Goal: Task Accomplishment & Management: Use online tool/utility

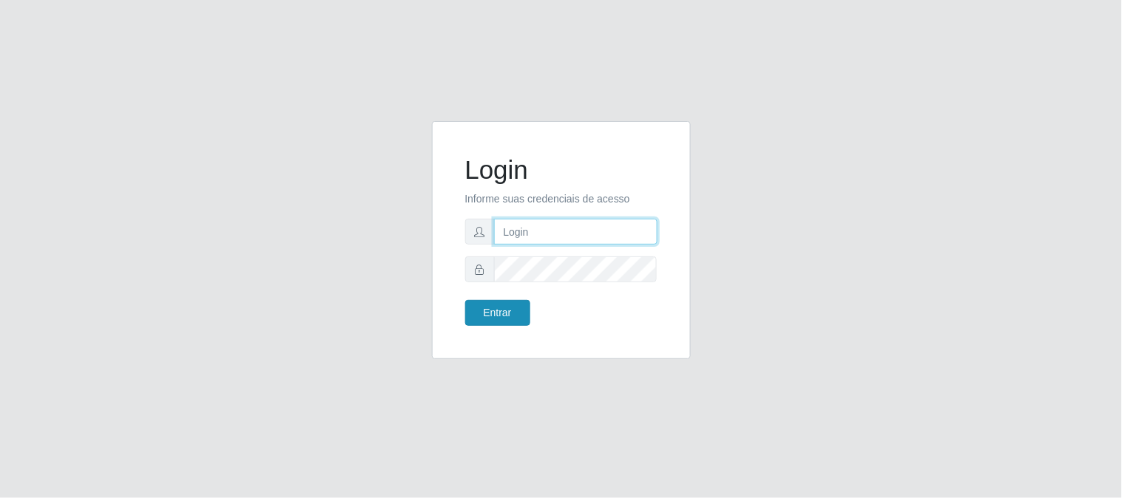
type input "elvis@casatudo"
click at [504, 313] on button "Entrar" at bounding box center [497, 313] width 65 height 26
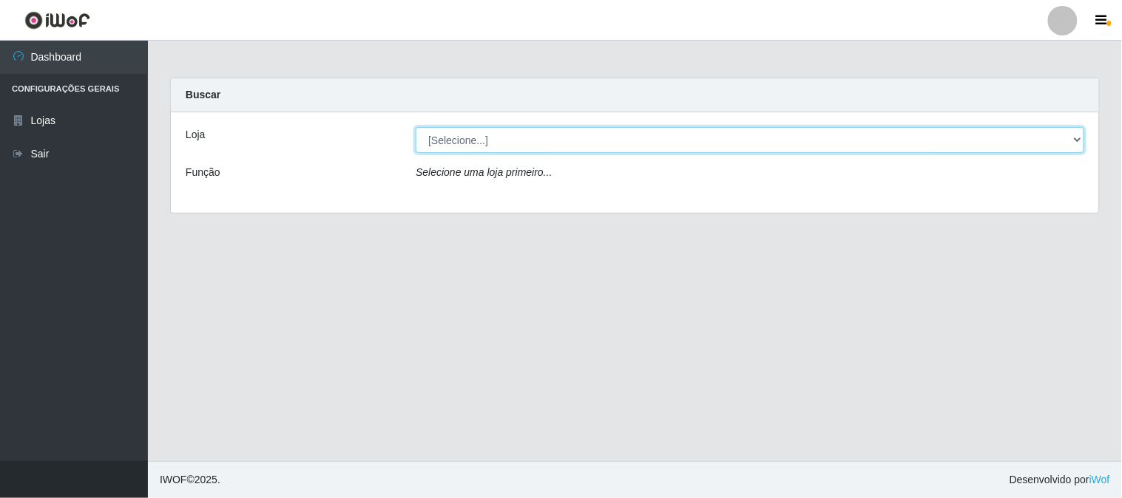
click at [1074, 143] on select "[Selecione...] Casatudo BR" at bounding box center [750, 140] width 668 height 26
select select "197"
click at [416, 127] on select "[Selecione...] Casatudo BR" at bounding box center [750, 140] width 668 height 26
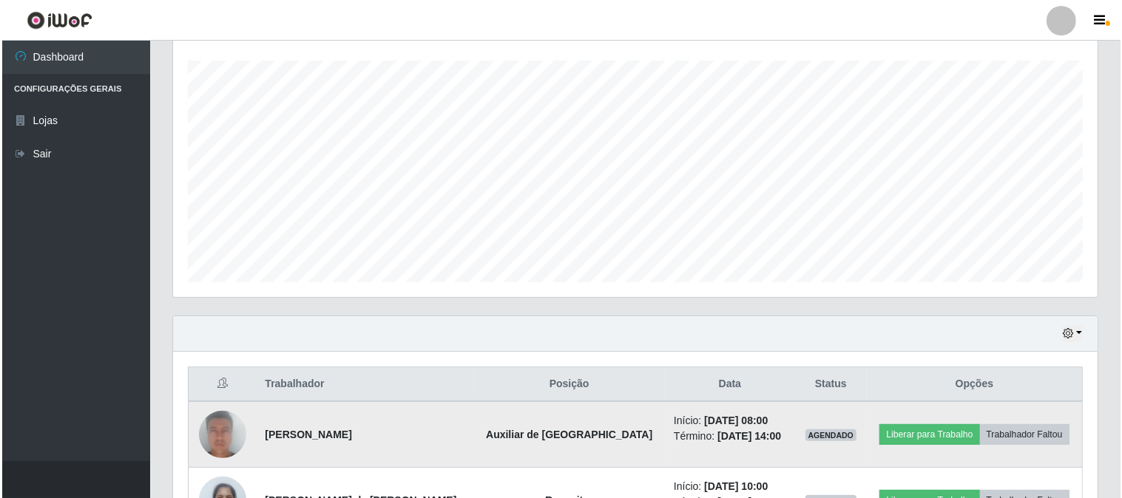
scroll to position [410, 0]
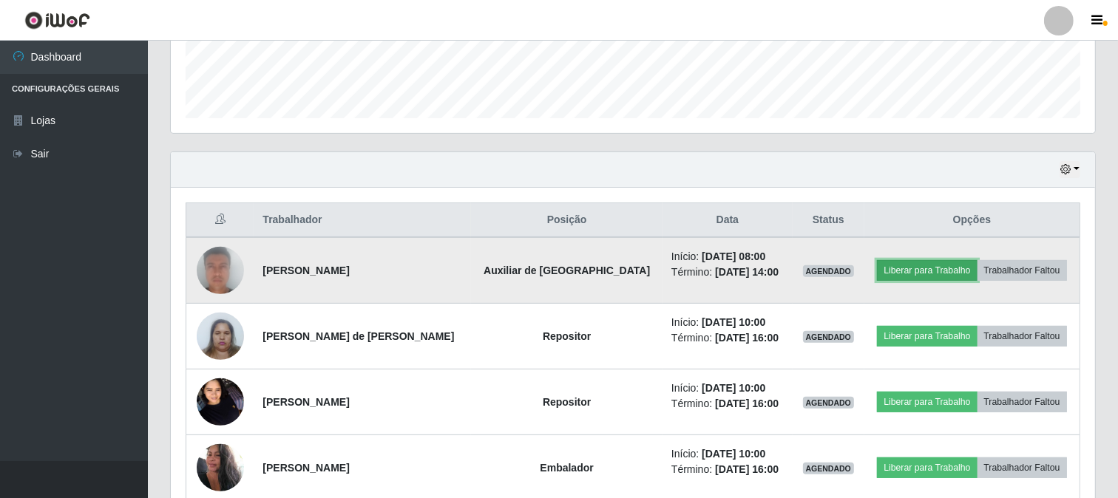
click at [912, 268] on button "Liberar para Trabalho" at bounding box center [927, 270] width 100 height 21
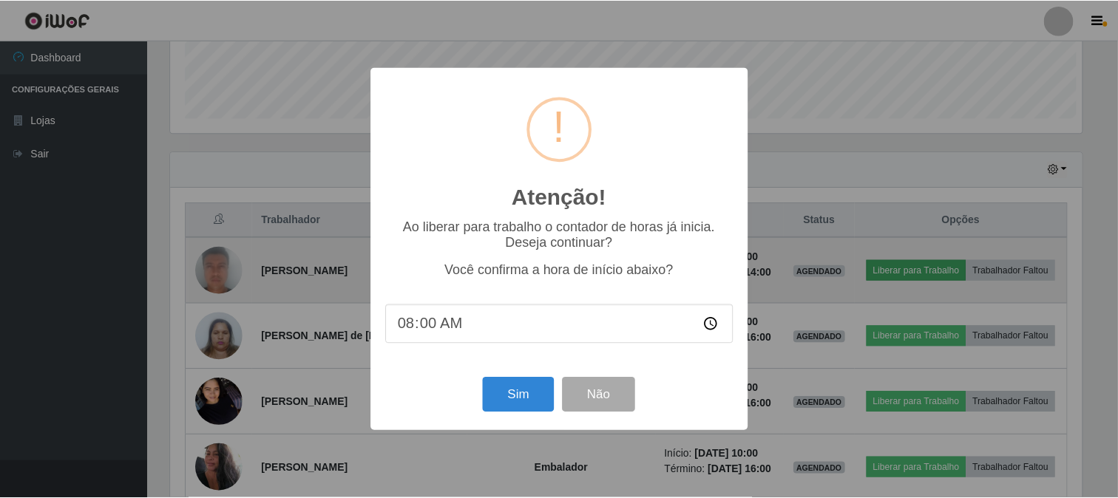
scroll to position [306, 915]
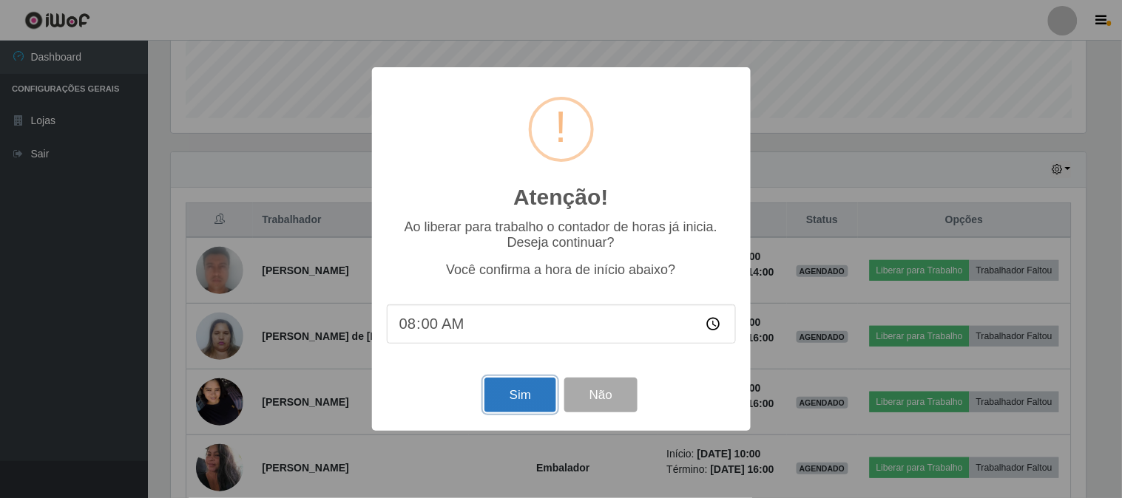
click at [512, 401] on button "Sim" at bounding box center [520, 395] width 72 height 35
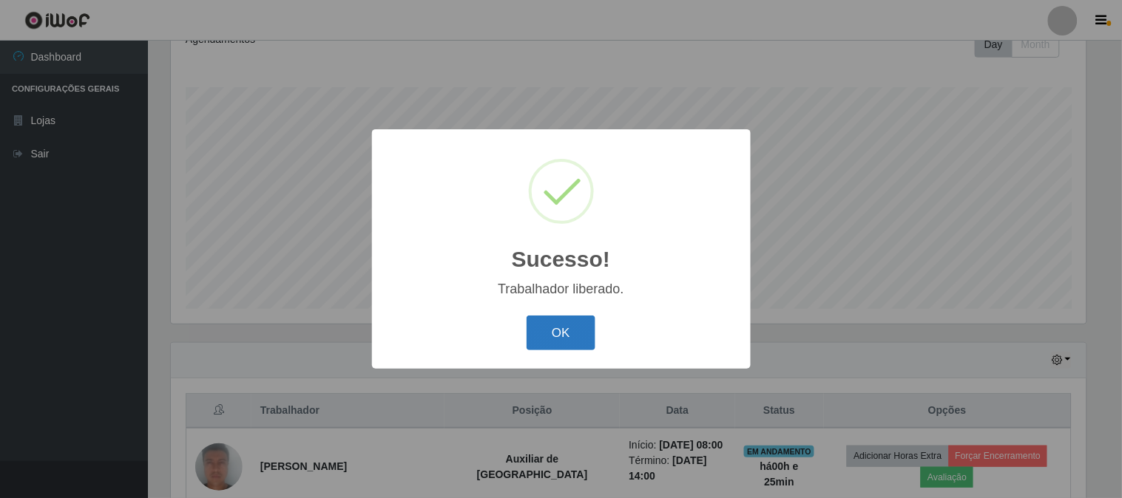
click at [567, 348] on button "OK" at bounding box center [561, 333] width 69 height 35
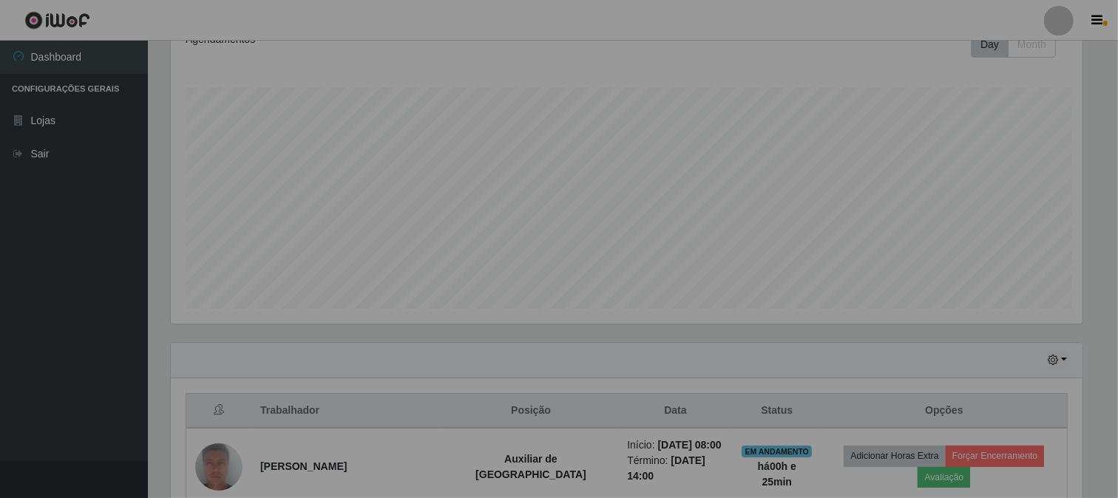
scroll to position [306, 924]
